Goal: Task Accomplishment & Management: Use online tool/utility

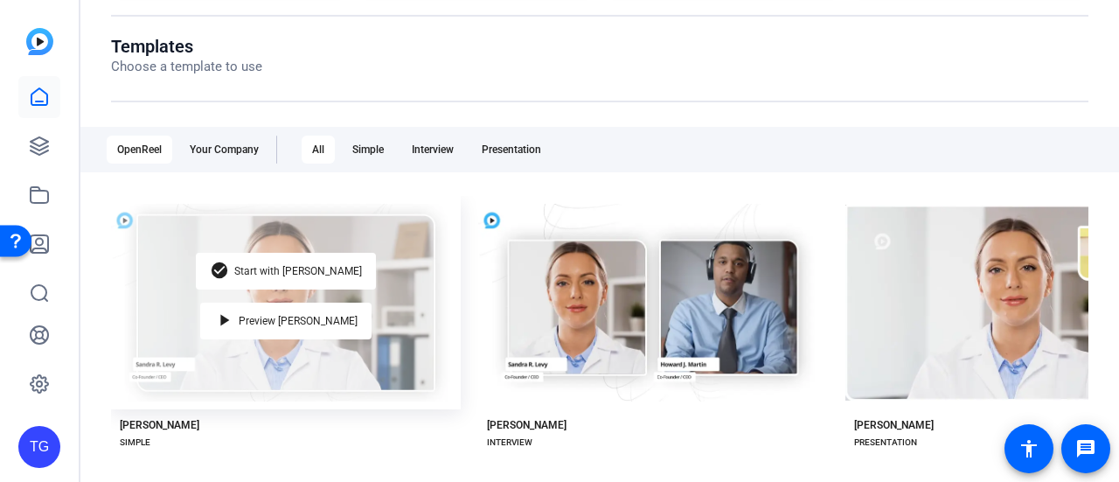
scroll to position [508, 0]
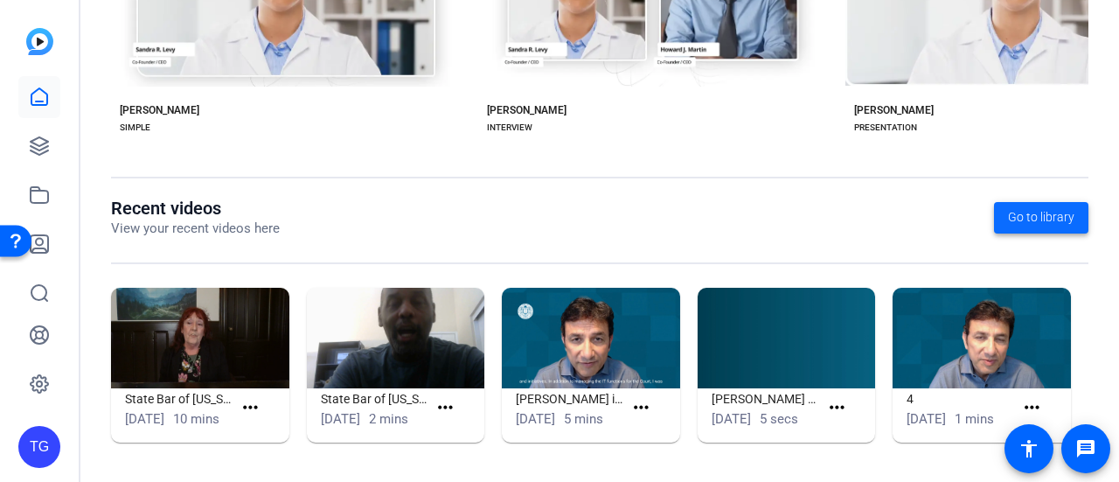
click at [1037, 214] on span at bounding box center [1041, 218] width 94 height 42
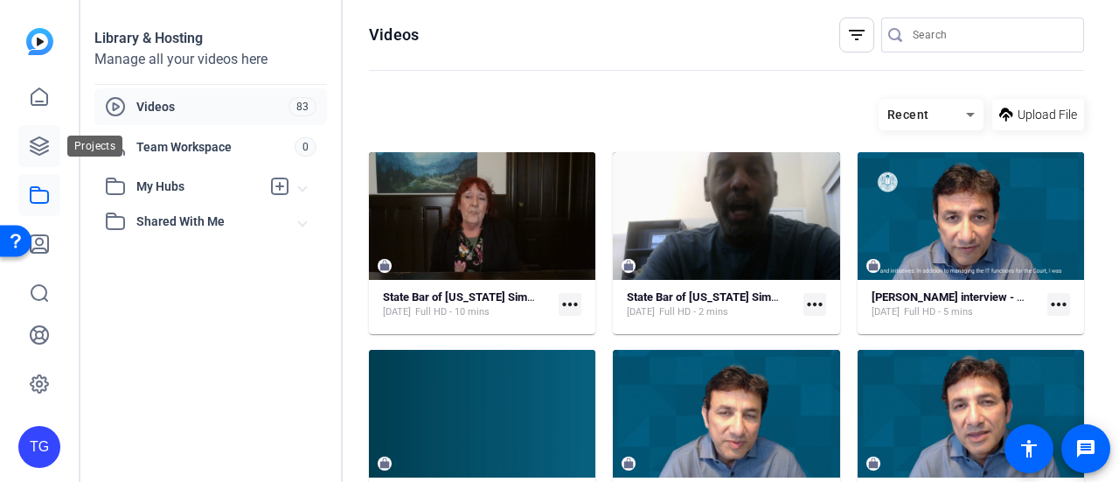
click at [44, 150] on icon at bounding box center [39, 146] width 21 height 21
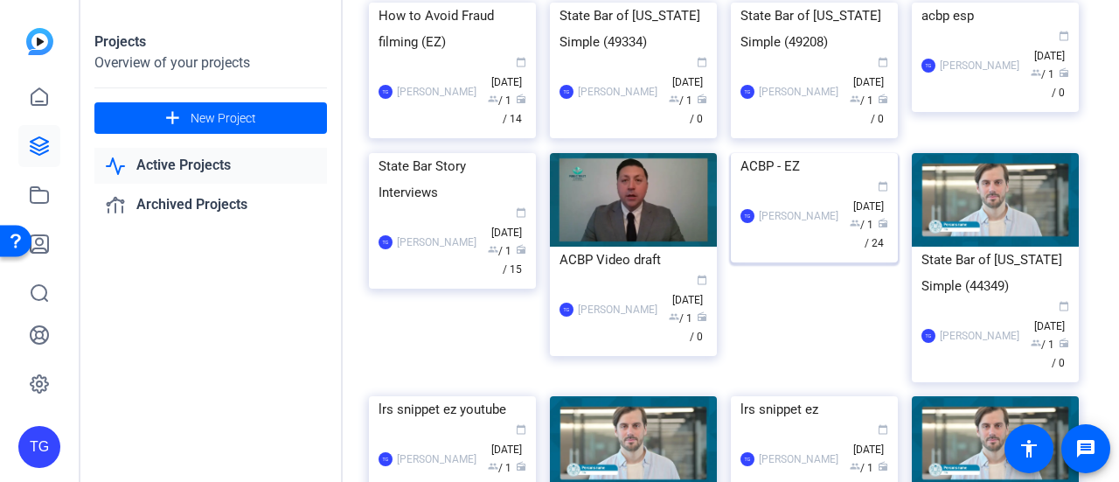
scroll to position [87, 0]
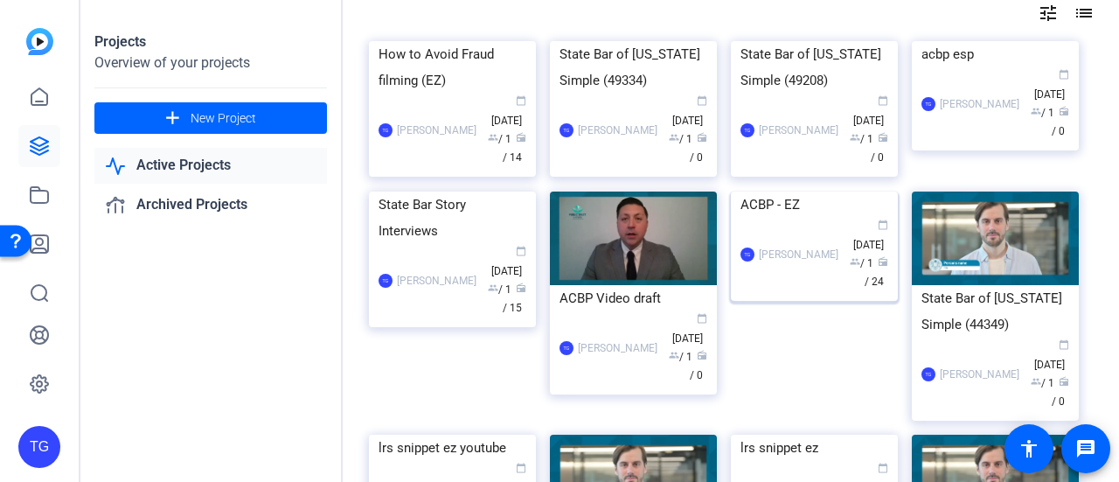
click at [833, 191] on img at bounding box center [814, 191] width 167 height 0
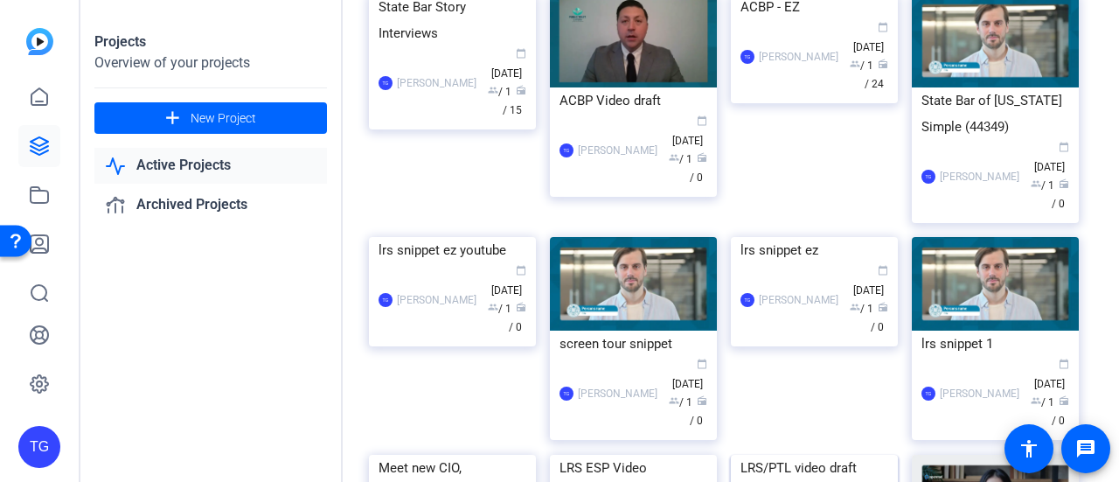
scroll to position [262, 0]
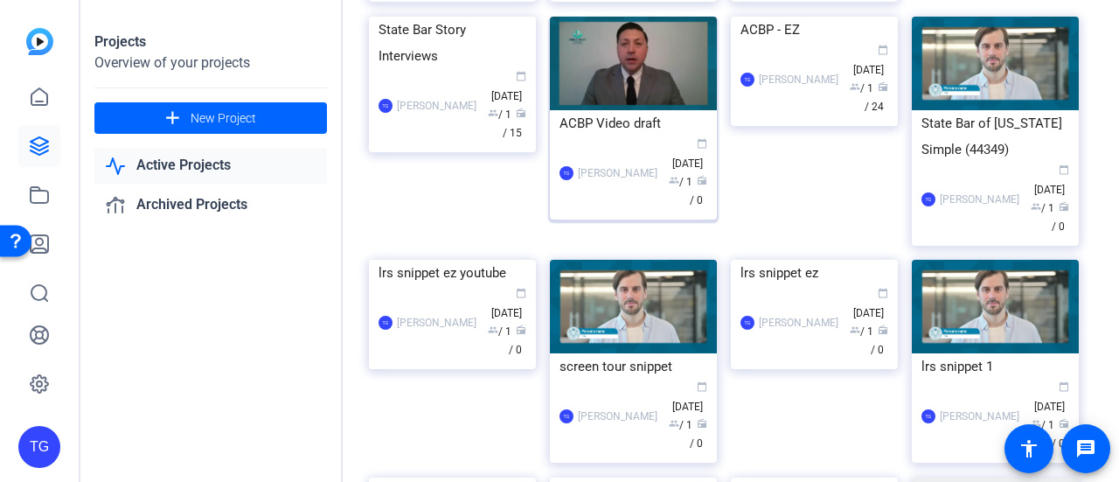
click at [633, 110] on img at bounding box center [633, 64] width 167 height 94
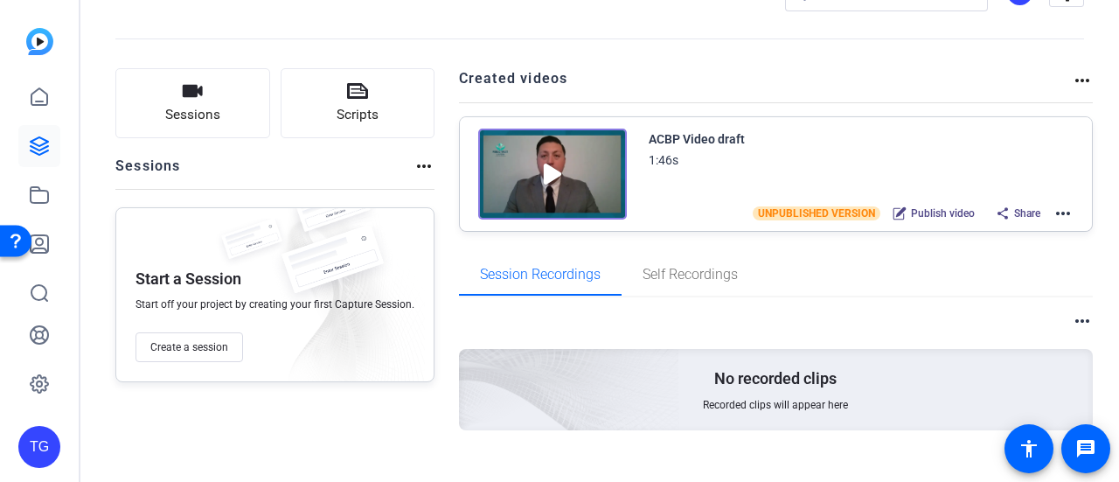
scroll to position [84, 0]
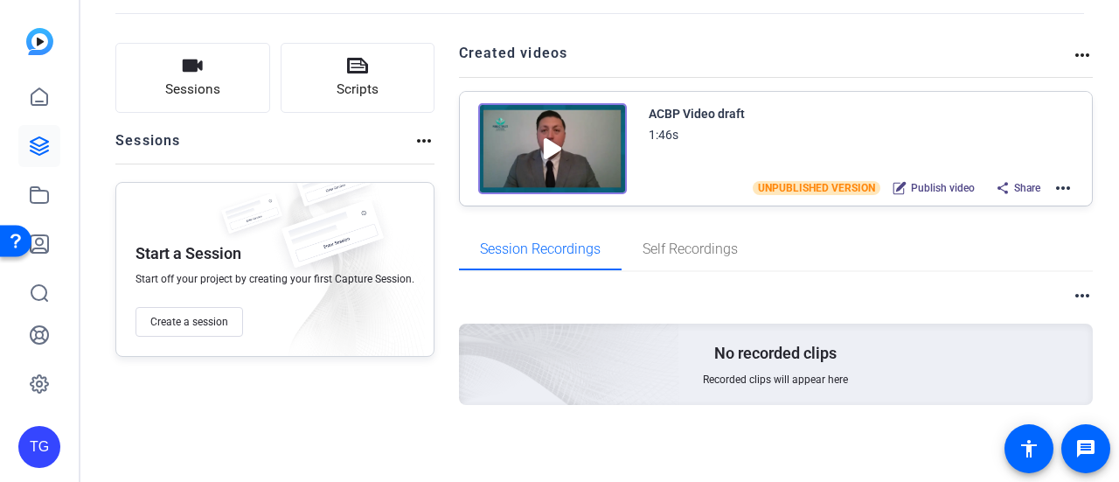
click at [551, 143] on img at bounding box center [552, 148] width 149 height 91
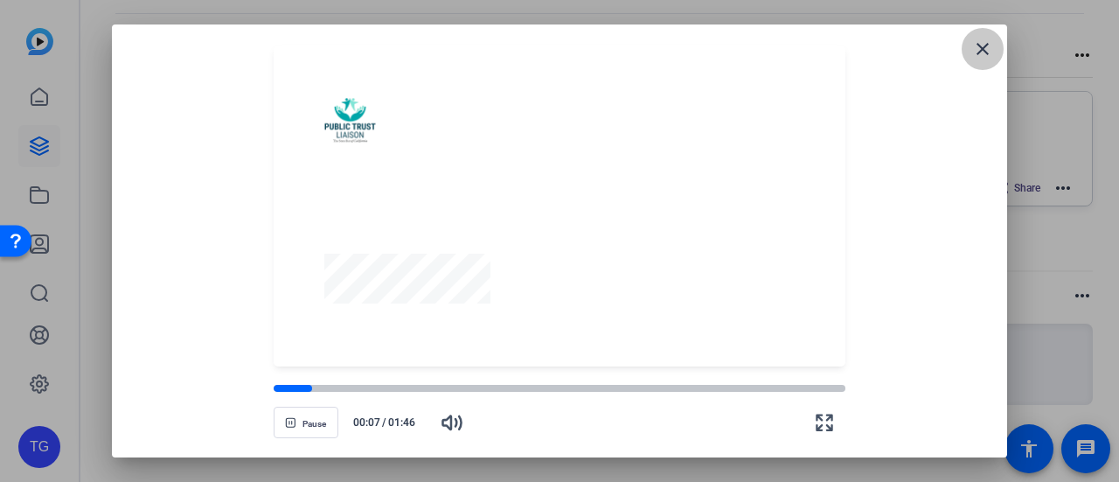
click at [1001, 43] on span at bounding box center [983, 49] width 42 height 42
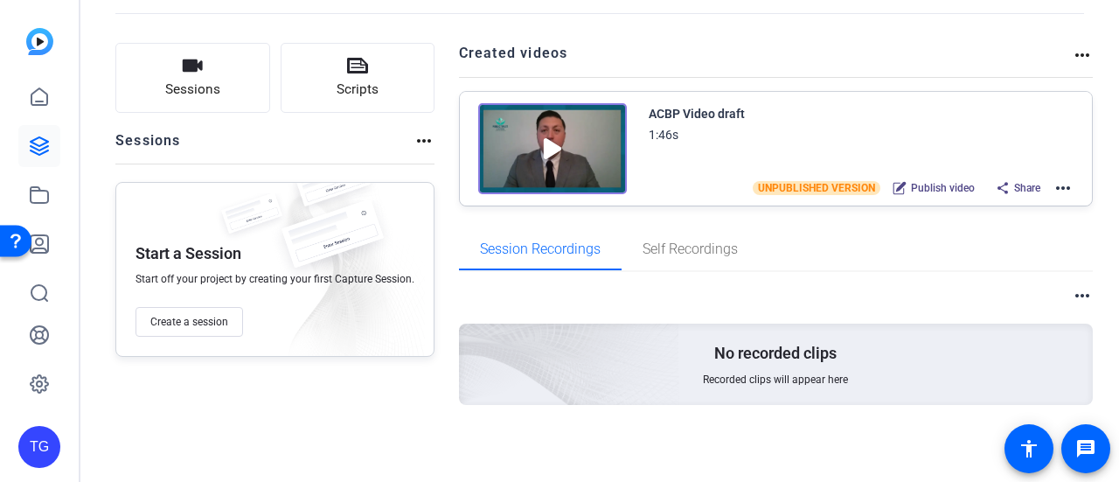
click at [1053, 188] on mat-icon "more_horiz" at bounding box center [1063, 187] width 21 height 21
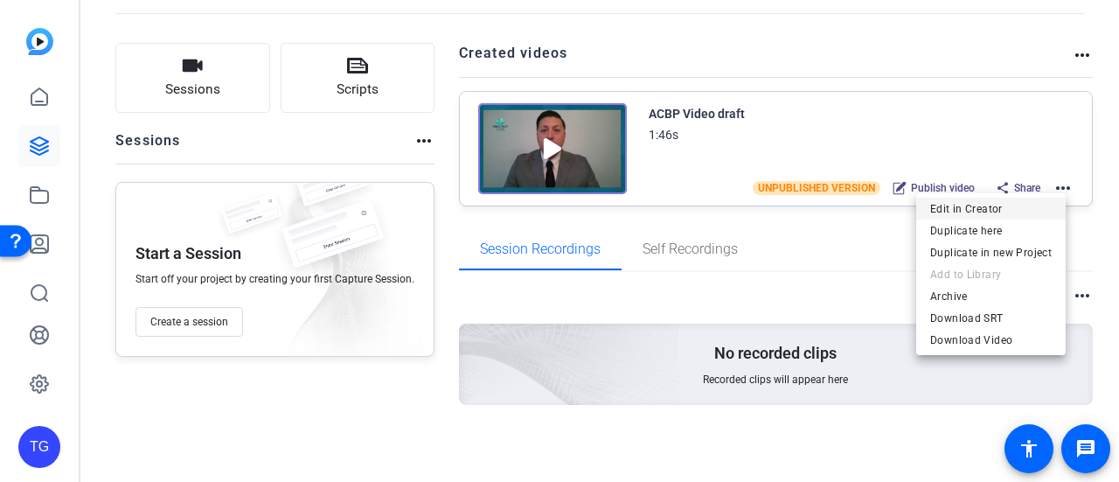
click at [974, 204] on span "Edit in Creator" at bounding box center [991, 208] width 122 height 21
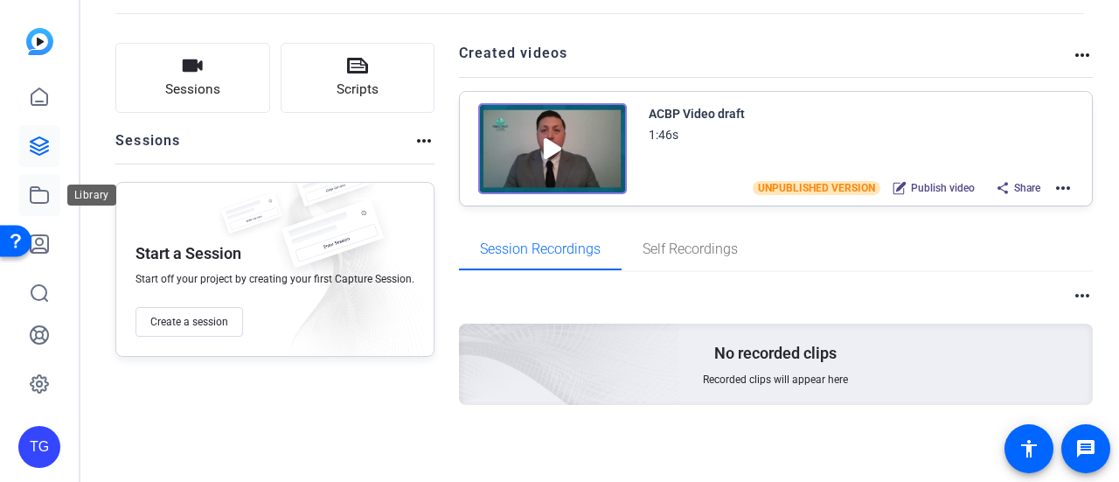
click at [47, 186] on icon at bounding box center [39, 194] width 21 height 21
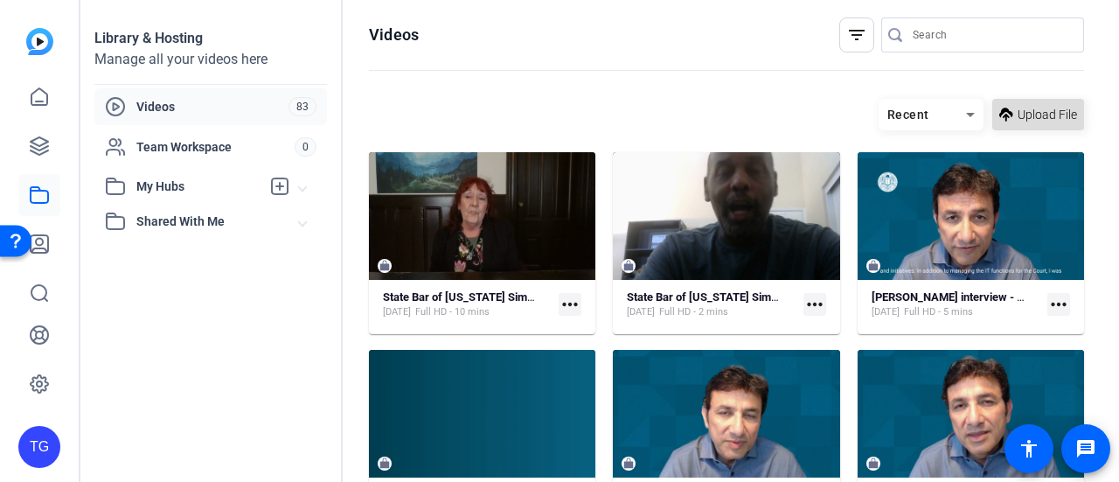
click at [1018, 112] on span "Upload File" at bounding box center [1047, 115] width 59 height 18
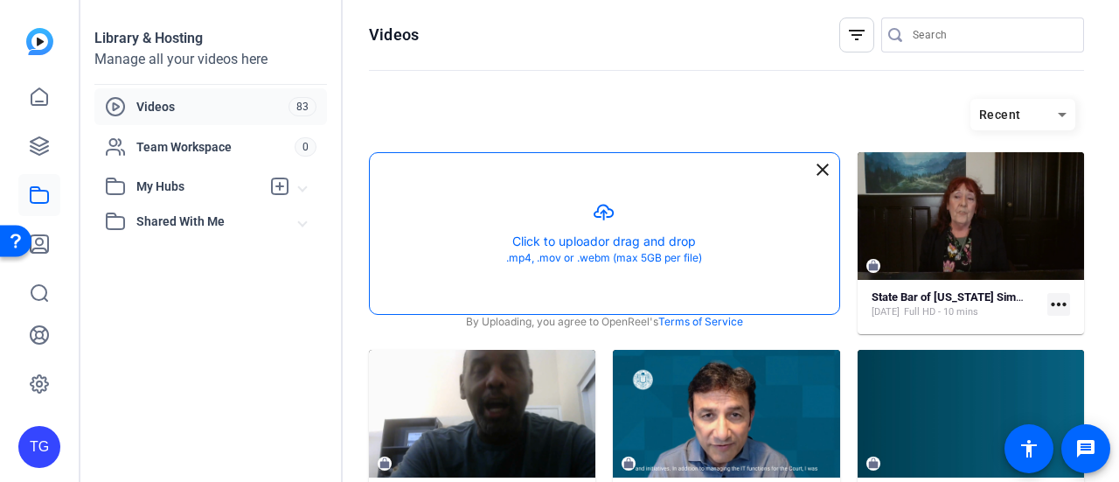
click at [612, 259] on button "button" at bounding box center [604, 233] width 469 height 161
